Goal: Understand process/instructions: Learn how to perform a task or action

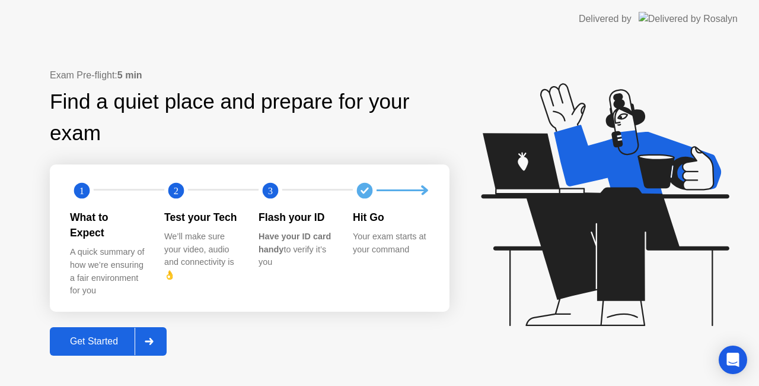
click at [83, 337] on div "Get Started" at bounding box center [93, 341] width 81 height 11
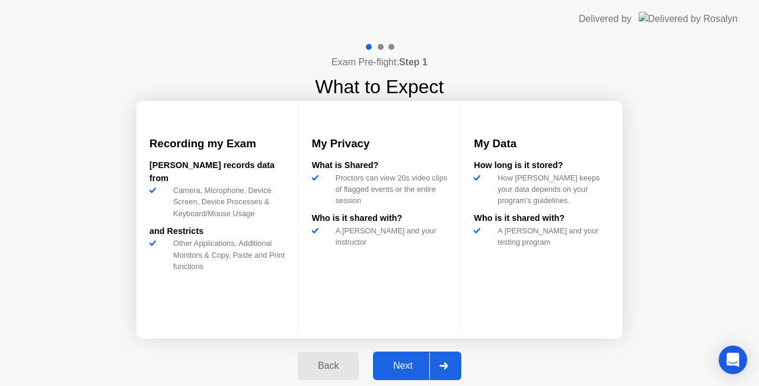
click at [403, 364] on div "Next" at bounding box center [403, 365] width 53 height 11
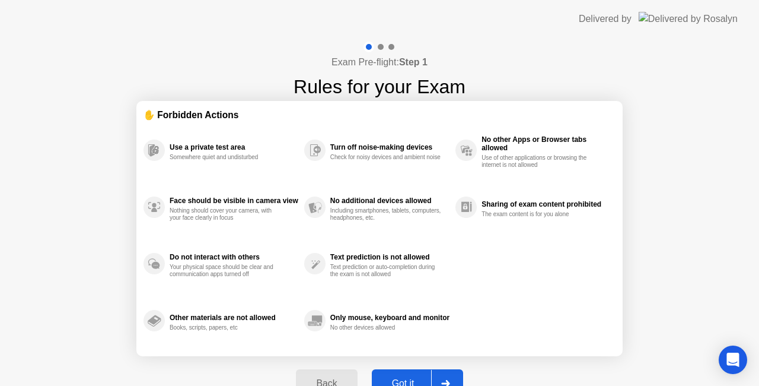
click at [405, 380] on div "Got it" at bounding box center [404, 383] width 56 height 11
select select "**********"
select select "*******"
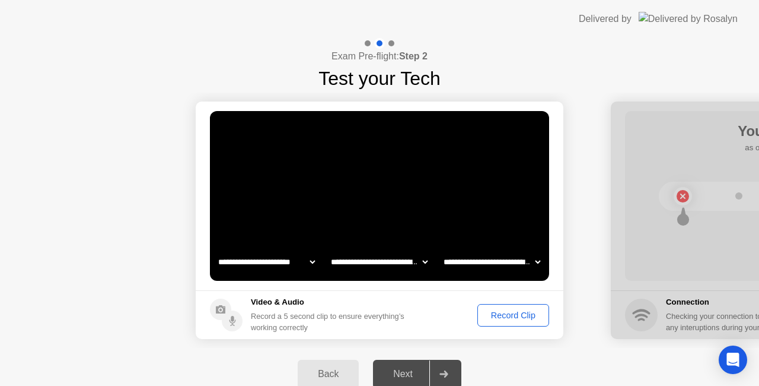
click at [407, 377] on div "Next" at bounding box center [403, 373] width 53 height 11
click at [523, 313] on div "Record Clip" at bounding box center [513, 314] width 63 height 9
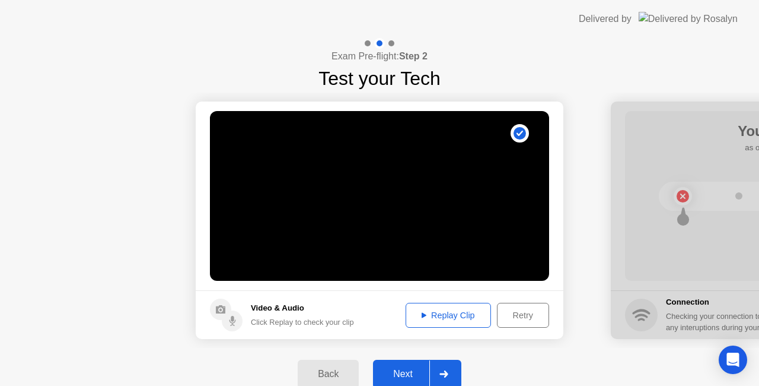
click at [403, 370] on div "Next" at bounding box center [403, 373] width 53 height 11
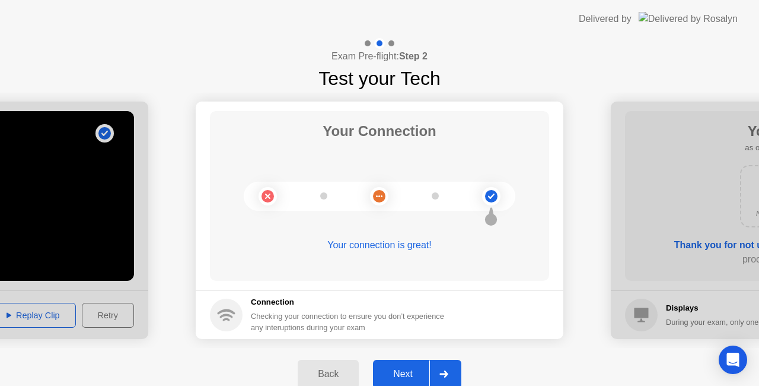
click at [403, 370] on div "Next" at bounding box center [403, 373] width 53 height 11
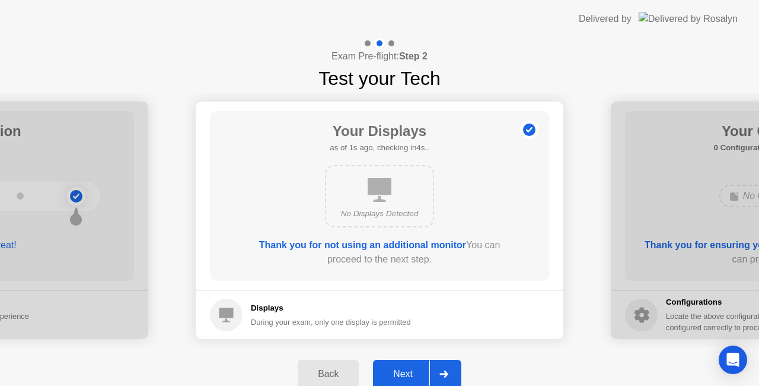
click at [405, 371] on div "Next" at bounding box center [403, 373] width 53 height 11
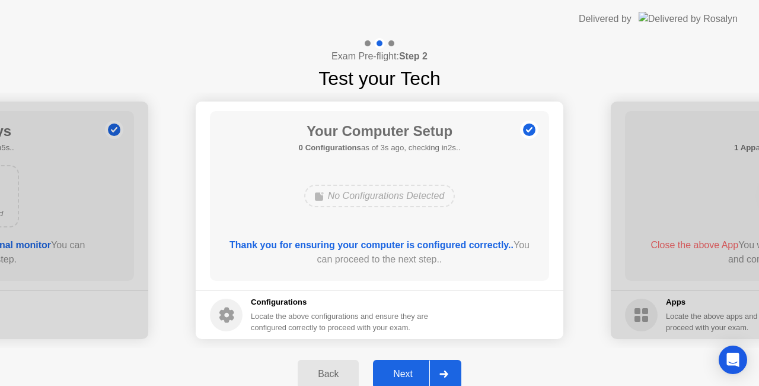
click at [405, 370] on div "Next" at bounding box center [403, 373] width 53 height 11
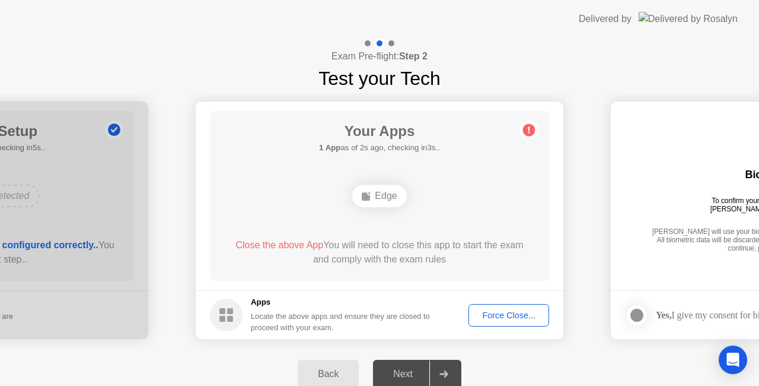
click at [670, 66] on div "Exam Pre-flight: Step 2 Test your Tech" at bounding box center [379, 65] width 759 height 55
click at [505, 317] on div "Force Close..." at bounding box center [509, 314] width 72 height 9
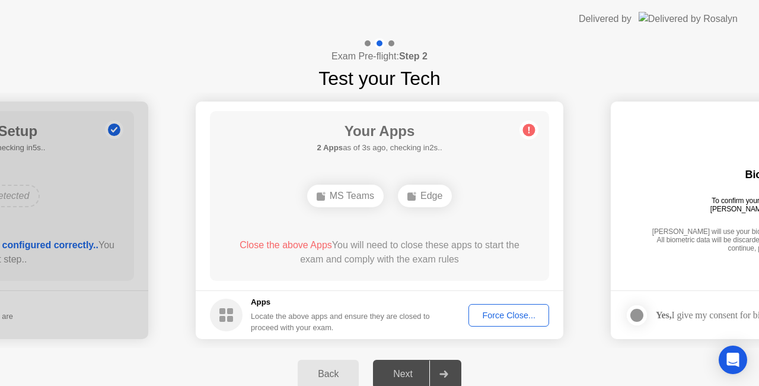
click at [407, 368] on div "Next" at bounding box center [403, 373] width 53 height 11
click at [437, 371] on div at bounding box center [444, 373] width 28 height 27
click at [502, 312] on div "Force Close..." at bounding box center [509, 314] width 72 height 9
